Goal: Check status

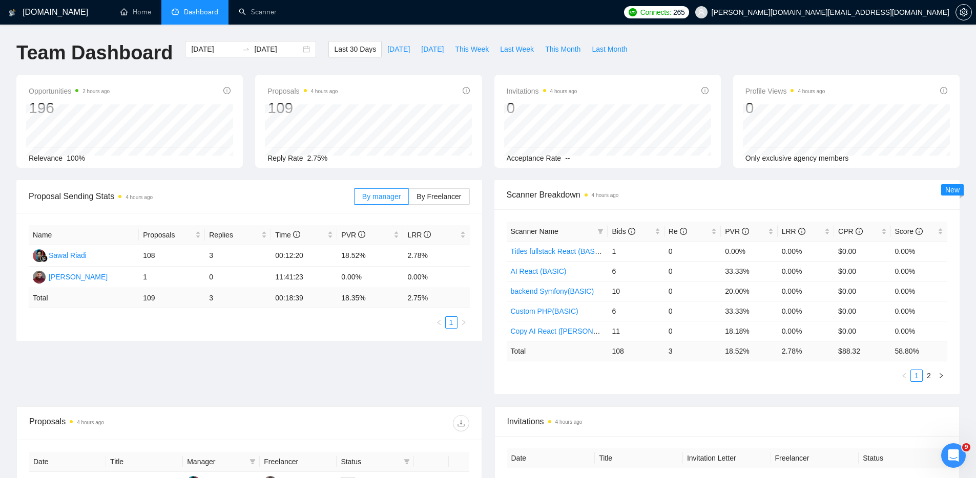
click at [450, 381] on div "Proposal Sending Stats 4 hours ago By manager By Freelancer Name Proposals Repl…" at bounding box center [487, 293] width 955 height 226
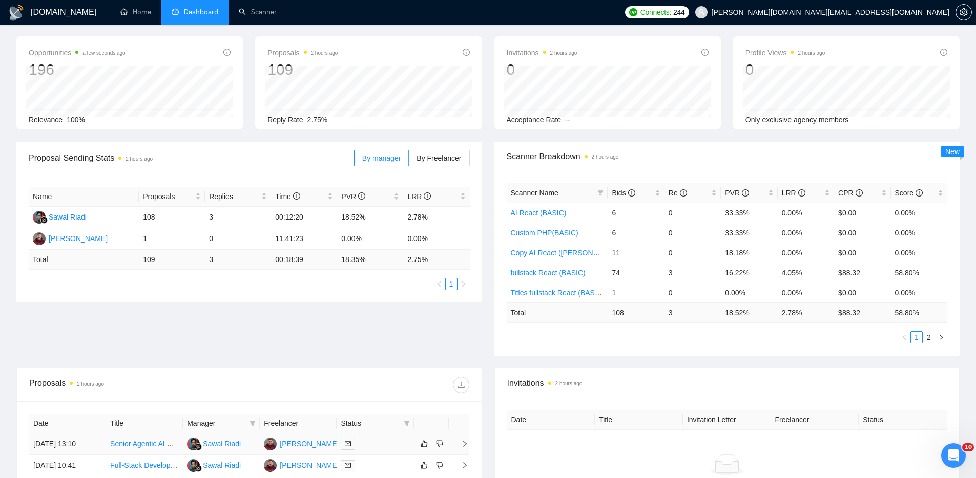
scroll to position [316, 0]
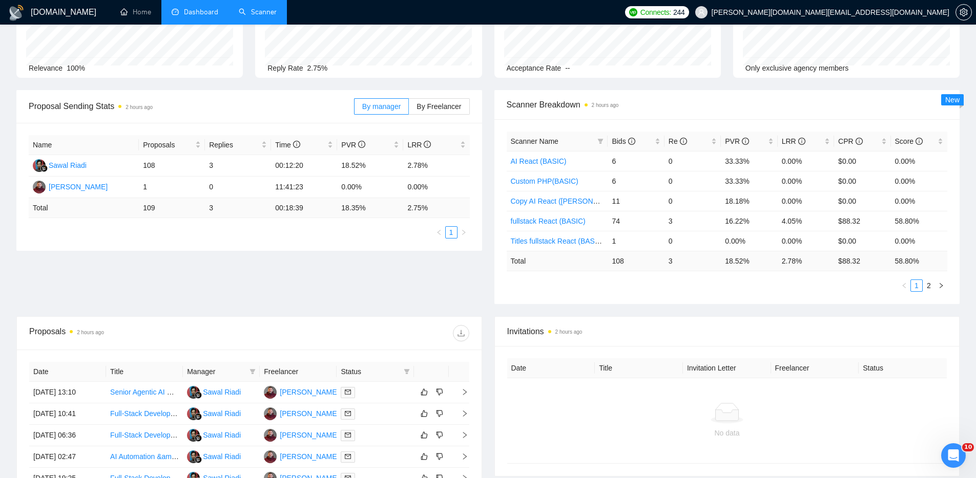
scroll to position [0, 0]
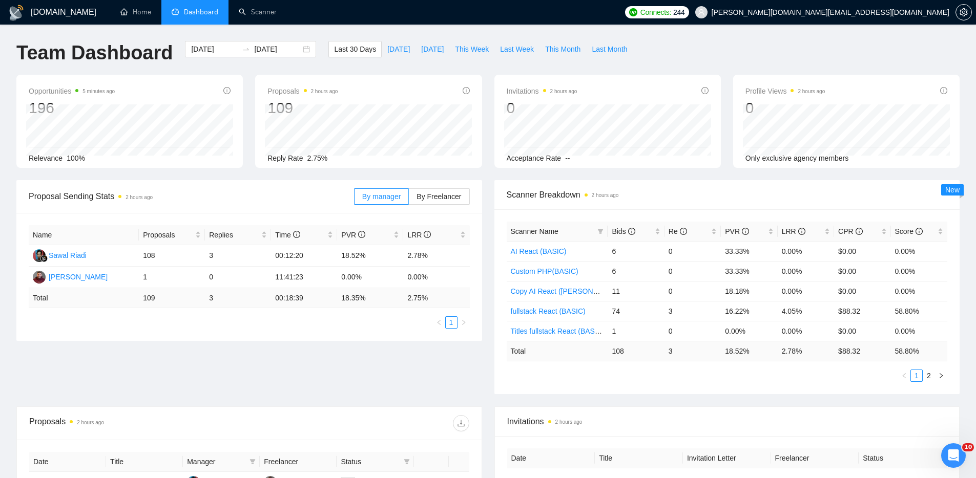
click at [732, 47] on div "Team Dashboard 2025-09-01 2025-10-01 Last 30 Days Today Yesterday This Week Las…" at bounding box center [487, 58] width 955 height 34
click at [302, 387] on div "Proposal Sending Stats 2 hours ago By manager By Freelancer Name Proposals Repl…" at bounding box center [487, 293] width 955 height 226
click at [709, 52] on div "Team Dashboard 2025-09-01 2025-10-01 Last 30 Days Today Yesterday This Week Las…" at bounding box center [487, 58] width 955 height 34
click at [699, 45] on div "Team Dashboard 2025-09-01 2025-10-01 Last 30 Days Today Yesterday This Week Las…" at bounding box center [487, 58] width 955 height 34
